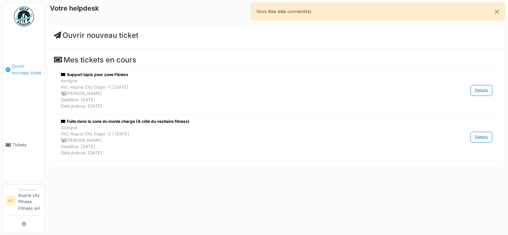
click at [27, 66] on span "Ouvrir nouveau ticket" at bounding box center [27, 69] width 31 height 13
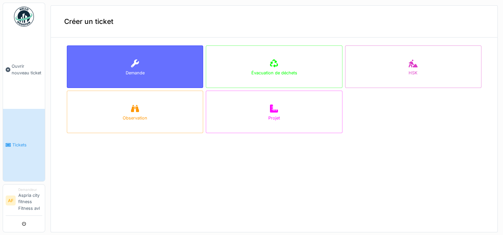
click at [173, 70] on div "Demande" at bounding box center [135, 67] width 136 height 43
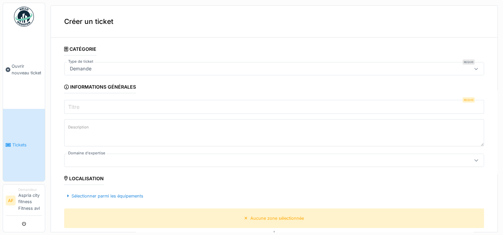
click at [166, 102] on input "Titre" at bounding box center [274, 107] width 420 height 14
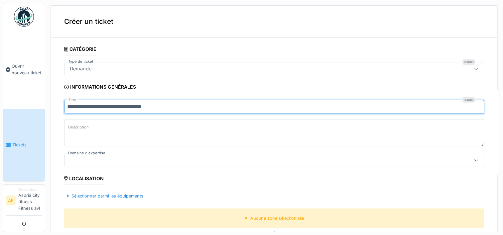
type input "**********"
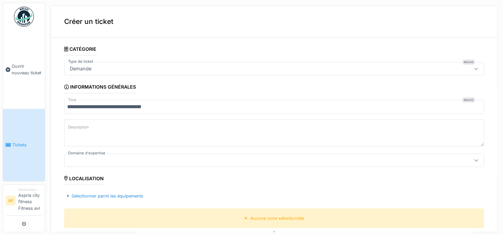
click at [149, 129] on textarea "Description" at bounding box center [274, 132] width 420 height 27
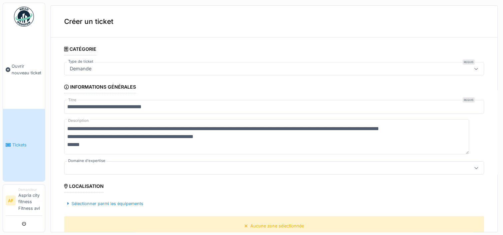
type textarea "**********"
click at [130, 171] on div at bounding box center [250, 168] width 367 height 7
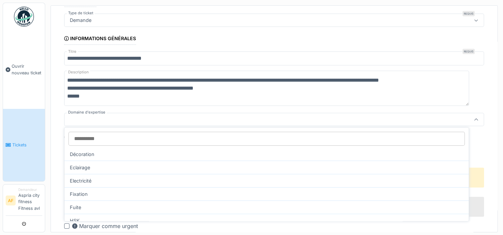
scroll to position [59, 0]
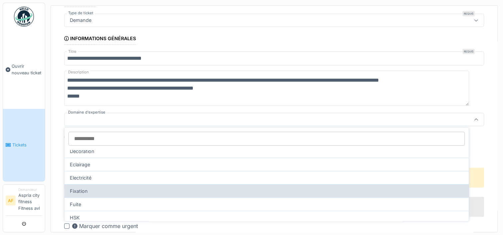
click at [116, 191] on div "Fixation" at bounding box center [266, 190] width 404 height 13
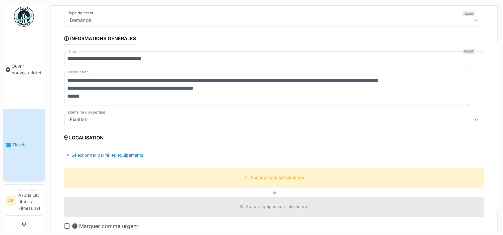
type input "***"
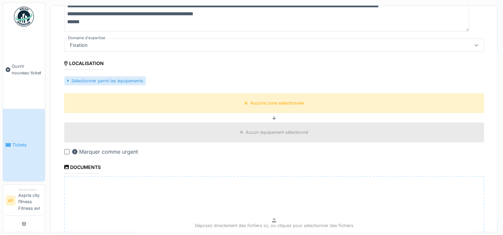
click at [118, 77] on div "Sélectionner parmi les équipements" at bounding box center [105, 80] width 82 height 9
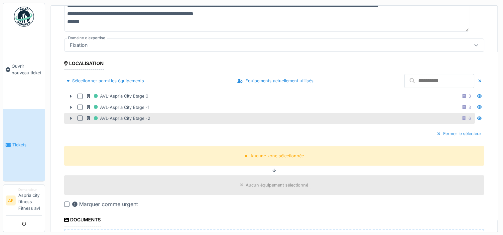
click at [79, 116] on div at bounding box center [79, 118] width 5 height 5
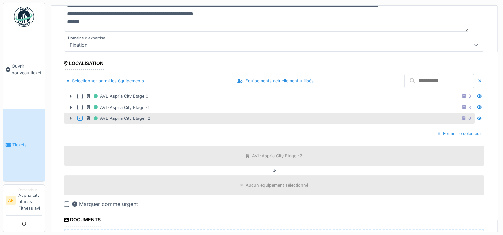
click at [70, 116] on icon at bounding box center [70, 118] width 5 height 4
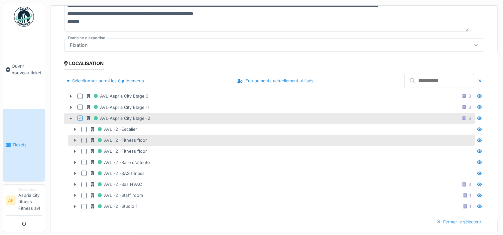
click at [85, 138] on div at bounding box center [83, 140] width 5 height 5
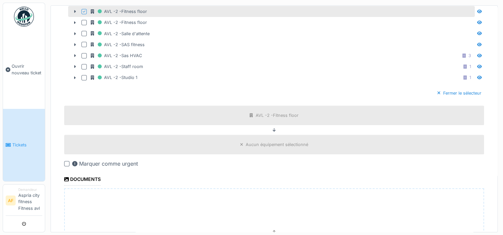
scroll to position [252, 0]
click at [223, 144] on div "Aucun équipement sélectionné" at bounding box center [274, 145] width 420 height 20
click at [240, 143] on icon at bounding box center [241, 144] width 3 height 3
click at [246, 141] on div "Aucun équipement sélectionné" at bounding box center [277, 144] width 62 height 6
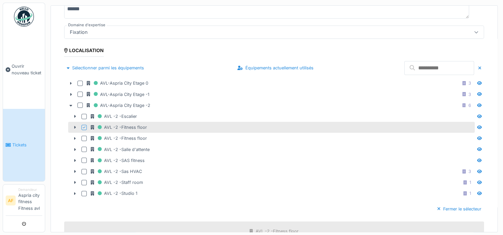
scroll to position [145, 0]
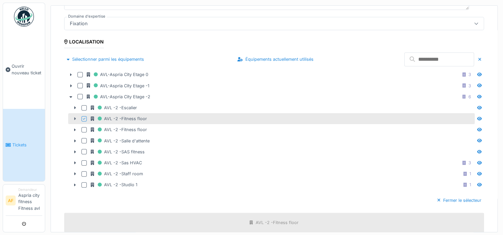
click at [74, 118] on icon at bounding box center [75, 119] width 2 height 3
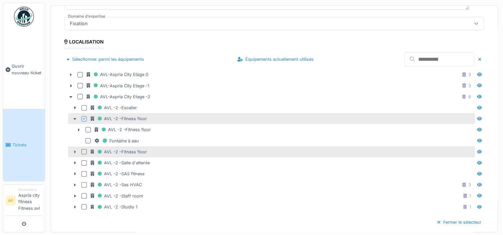
click at [76, 150] on icon at bounding box center [74, 152] width 5 height 4
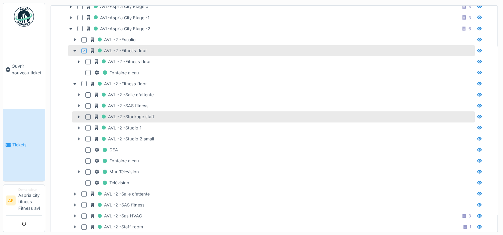
scroll to position [212, 0]
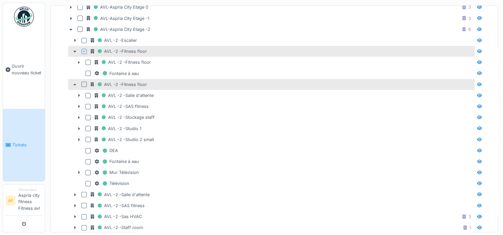
click at [72, 82] on icon at bounding box center [74, 84] width 5 height 4
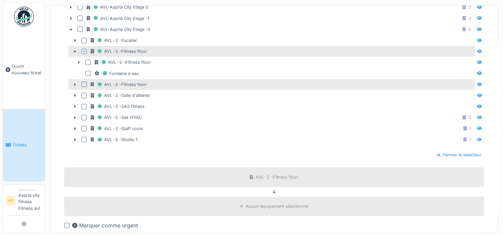
click at [75, 83] on icon at bounding box center [74, 84] width 5 height 4
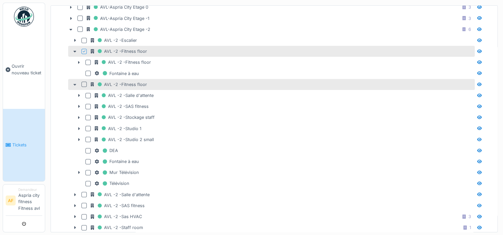
click at [75, 83] on icon at bounding box center [74, 84] width 5 height 4
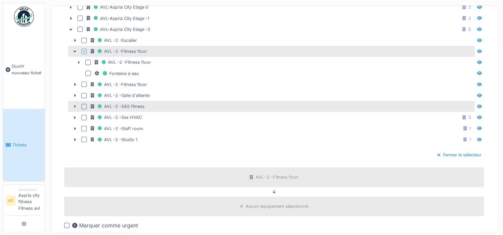
click at [75, 105] on icon at bounding box center [75, 106] width 2 height 3
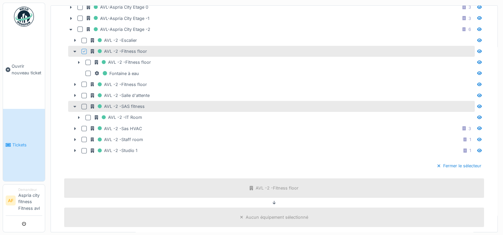
click at [75, 106] on icon at bounding box center [74, 107] width 3 height 2
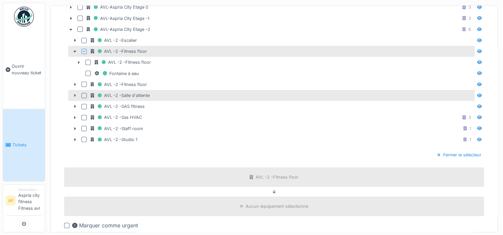
click at [74, 93] on icon at bounding box center [74, 95] width 5 height 4
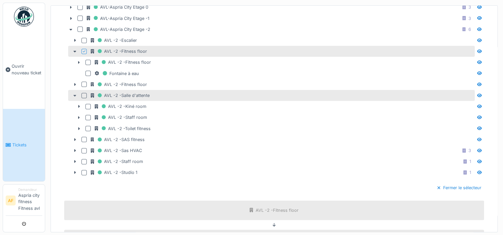
click at [74, 93] on icon at bounding box center [74, 95] width 5 height 4
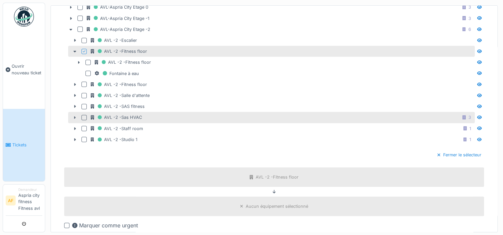
click at [74, 116] on icon at bounding box center [74, 118] width 5 height 4
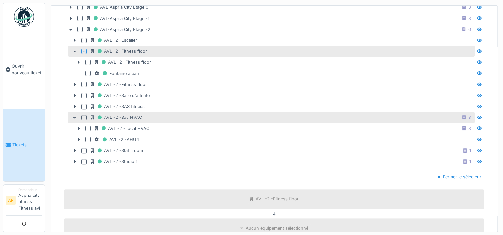
click at [74, 116] on icon at bounding box center [74, 118] width 5 height 4
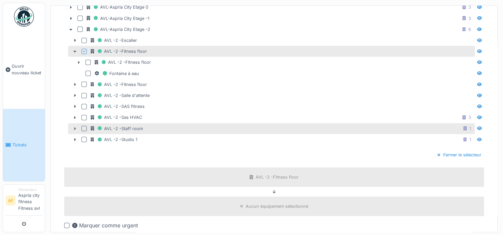
click at [74, 127] on icon at bounding box center [74, 129] width 5 height 4
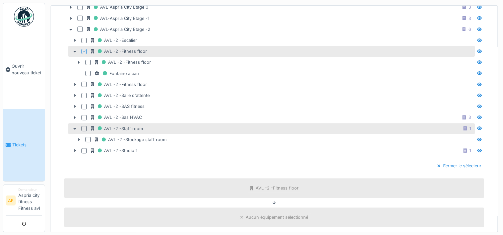
click at [74, 127] on icon at bounding box center [74, 129] width 5 height 4
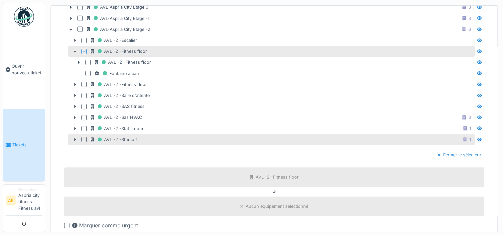
click at [76, 134] on div "AVL -2 -Studio 1 1" at bounding box center [271, 139] width 407 height 11
click at [76, 138] on icon at bounding box center [74, 140] width 5 height 4
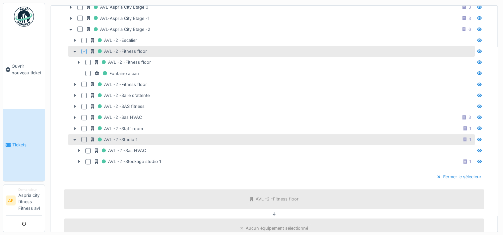
click at [76, 138] on icon at bounding box center [74, 140] width 5 height 4
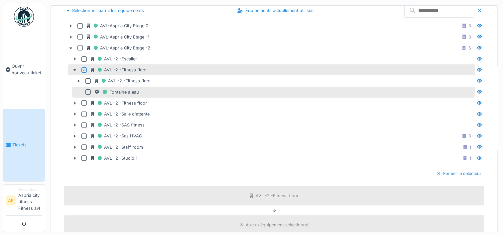
scroll to position [189, 0]
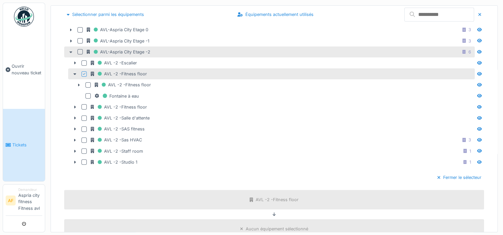
click at [70, 51] on icon at bounding box center [70, 52] width 5 height 4
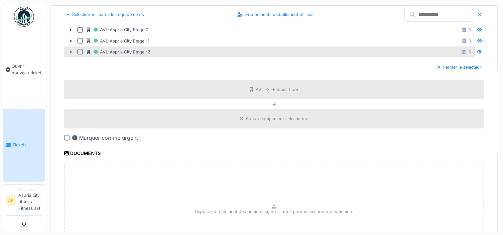
click at [70, 51] on icon at bounding box center [70, 52] width 5 height 4
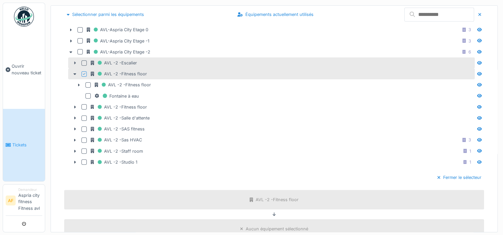
click at [75, 61] on icon at bounding box center [74, 63] width 5 height 4
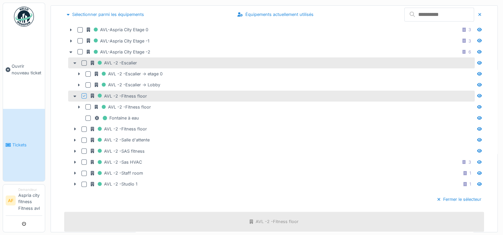
click at [75, 61] on icon at bounding box center [74, 63] width 5 height 4
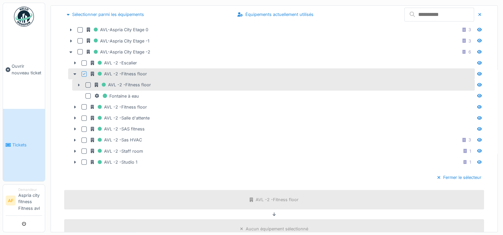
click at [79, 83] on icon at bounding box center [78, 85] width 5 height 4
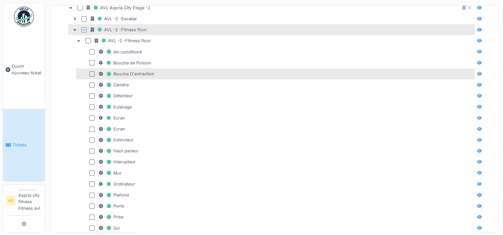
scroll to position [232, 0]
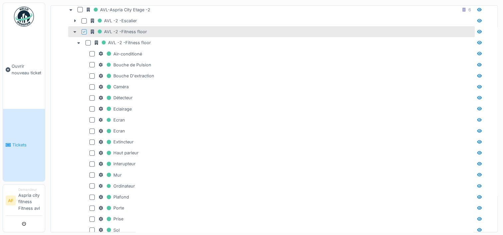
click at [71, 30] on div at bounding box center [74, 31] width 11 height 7
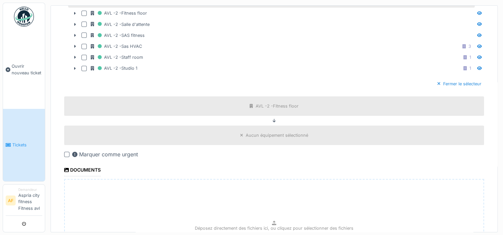
scroll to position [348, 0]
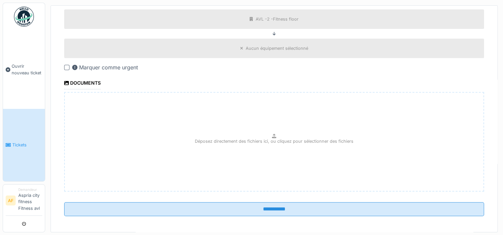
click at [199, 133] on div "Déposez directement des fichiers ici, ou cliquez pour sélectionner des fichiers" at bounding box center [274, 142] width 420 height 100
type input "**********"
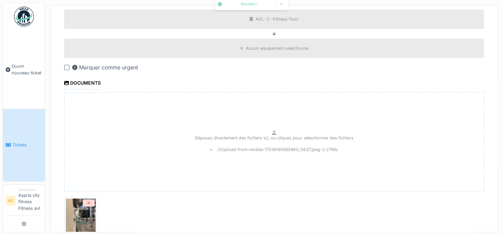
scroll to position [396, 0]
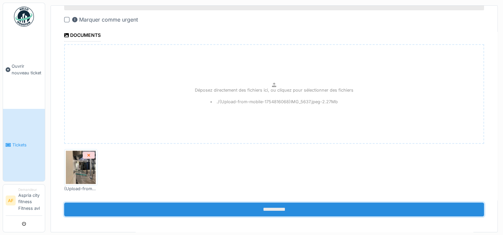
click at [250, 204] on input "**********" at bounding box center [274, 210] width 420 height 14
